Goal: Find specific page/section: Find specific page/section

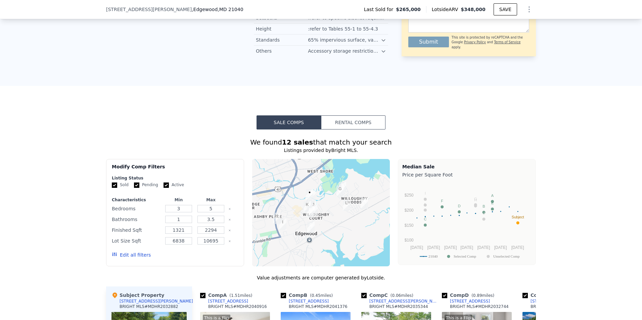
scroll to position [569, 0]
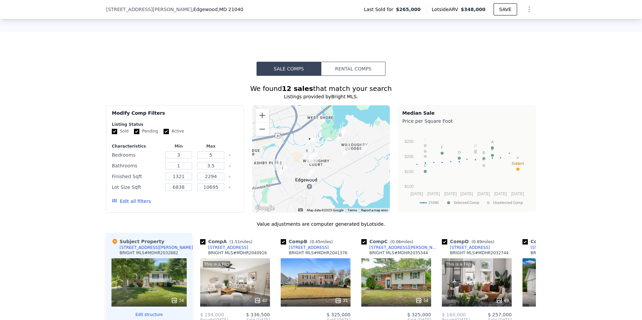
drag, startPoint x: 181, startPoint y: 164, endPoint x: 162, endPoint y: 164, distance: 19.5
click at [164, 160] on div "3" at bounding box center [179, 154] width 30 height 9
drag, startPoint x: 162, startPoint y: 164, endPoint x: 160, endPoint y: 160, distance: 4.4
click at [160, 160] on div "Bedrooms 3 5" at bounding box center [175, 154] width 127 height 9
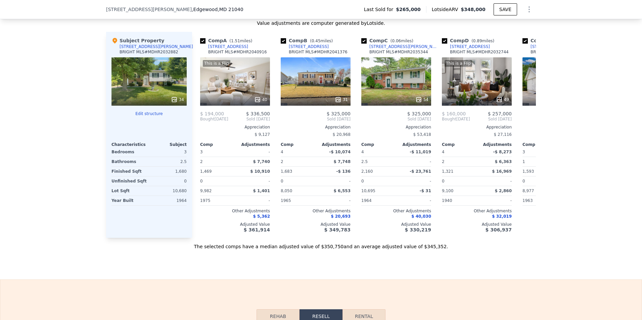
scroll to position [770, 0]
click at [526, 121] on icon at bounding box center [527, 118] width 13 height 13
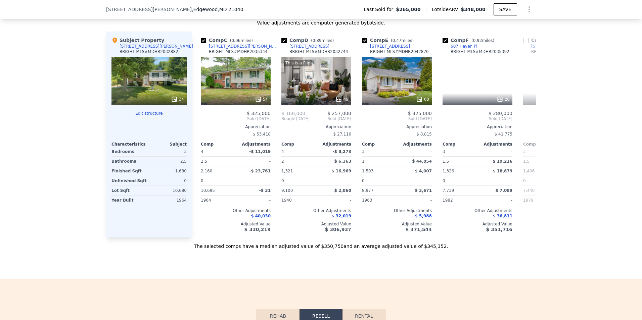
scroll to position [0, 161]
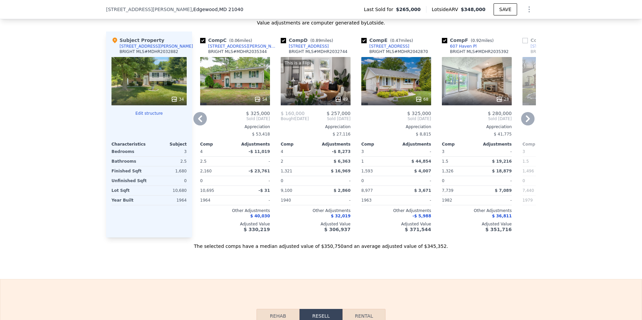
click at [526, 121] on icon at bounding box center [527, 118] width 13 height 13
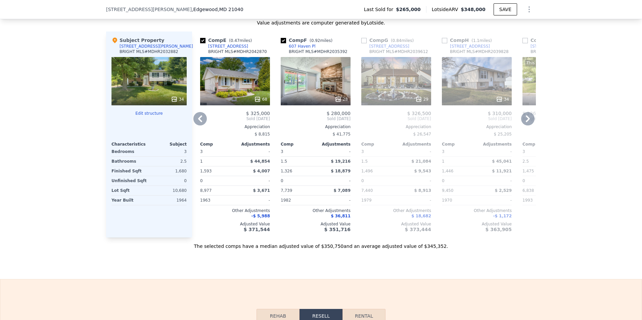
click at [526, 121] on icon at bounding box center [527, 118] width 13 height 13
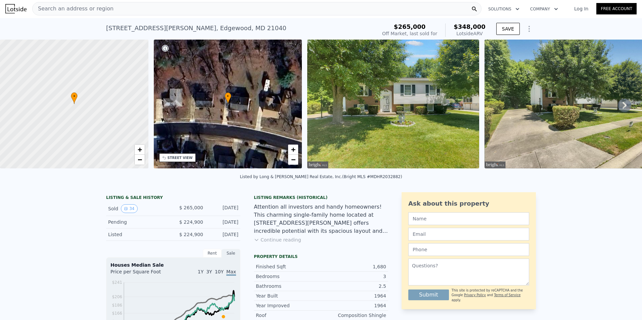
scroll to position [0, 0]
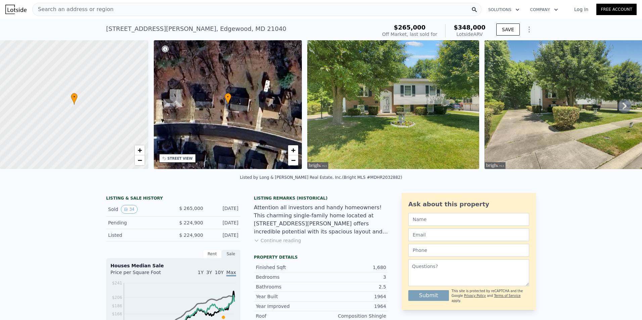
click at [104, 12] on div "Search an address or region" at bounding box center [256, 9] width 449 height 13
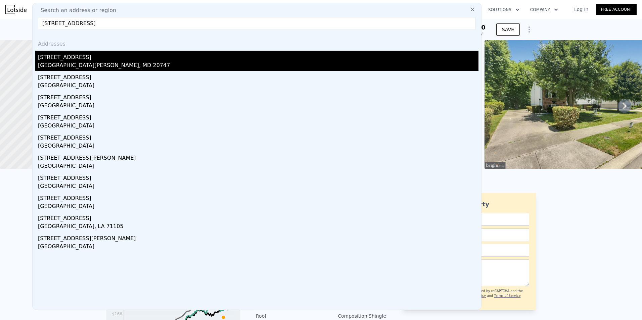
type input "[STREET_ADDRESS]"
click at [102, 69] on div "[GEOGRAPHIC_DATA][PERSON_NAME], MD 20747" at bounding box center [258, 65] width 441 height 9
